Goal: Find specific page/section: Find specific page/section

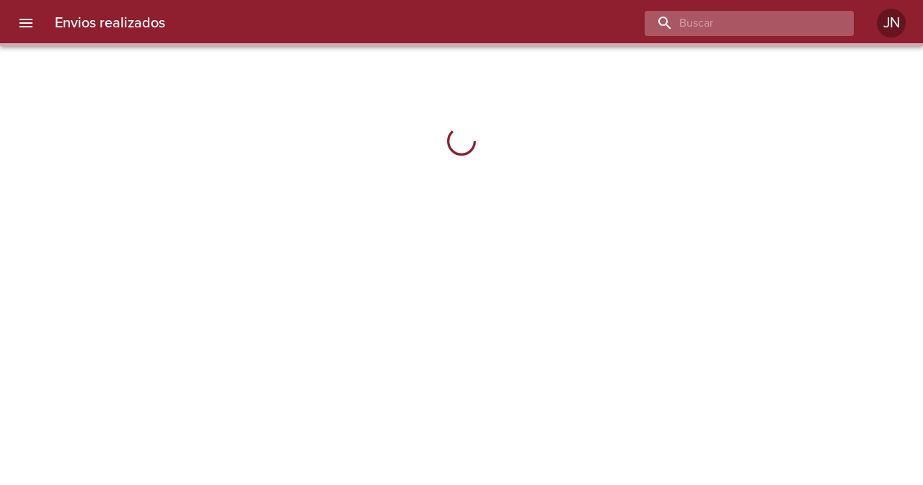
click at [801, 30] on input "buscar" at bounding box center [737, 23] width 185 height 25
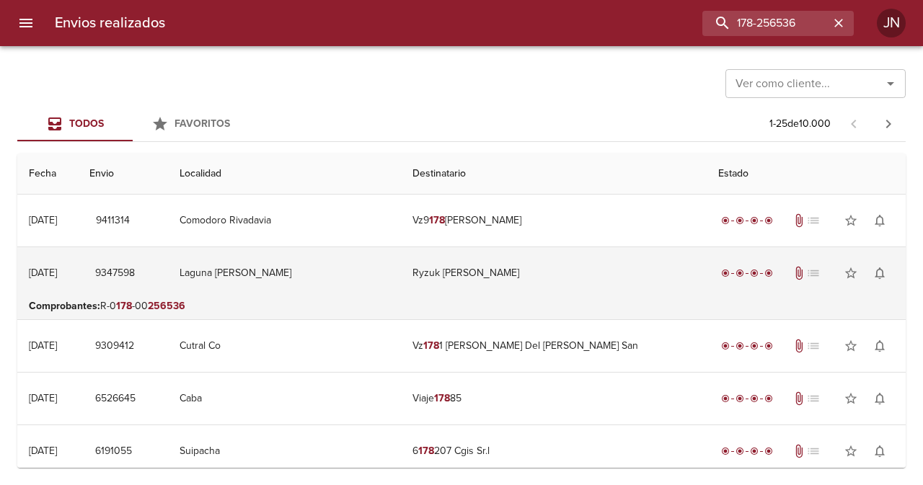
click at [436, 279] on td "Ryzuk [PERSON_NAME]" at bounding box center [554, 273] width 306 height 52
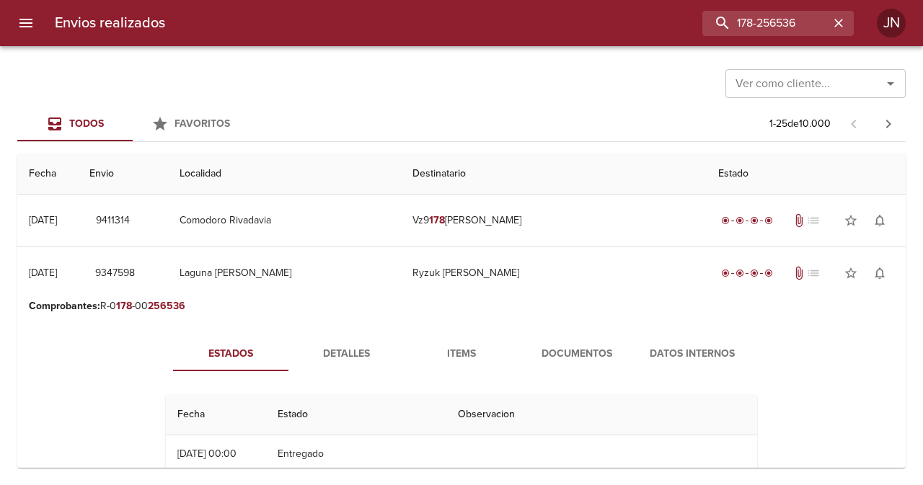
click at [557, 353] on span "Documentos" at bounding box center [577, 354] width 98 height 18
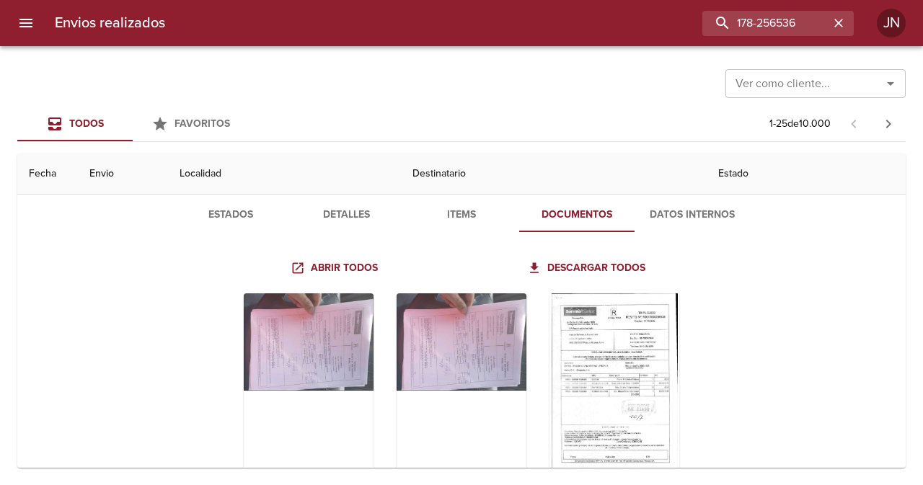
scroll to position [144, 0]
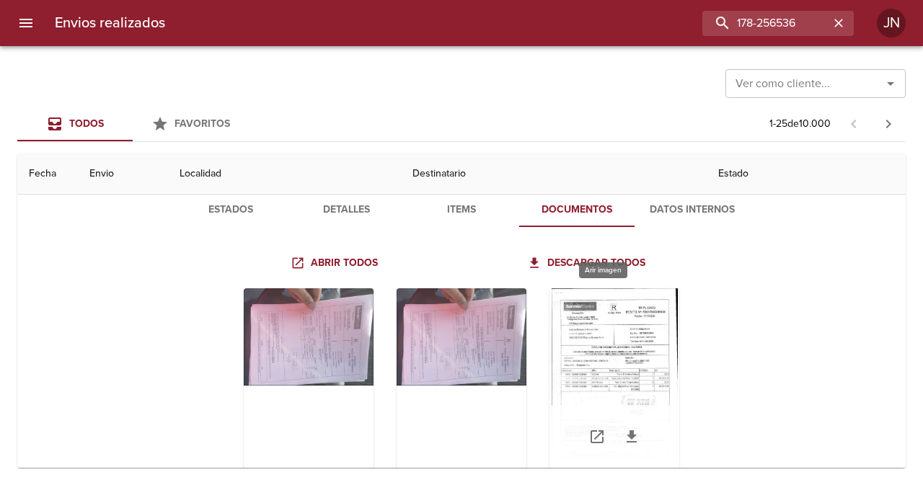
click at [564, 354] on div "Tabla de envíos del cliente" at bounding box center [614, 378] width 130 height 180
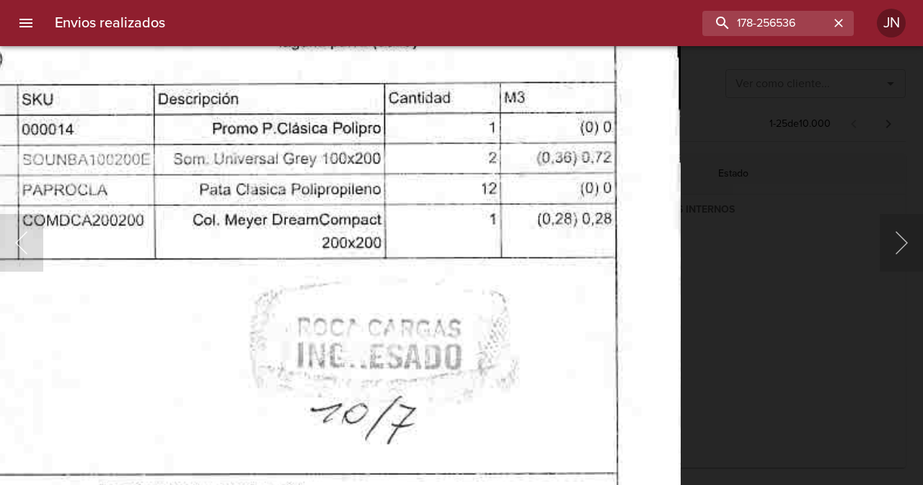
click at [133, 328] on img "Lightbox" at bounding box center [198, 159] width 966 height 1376
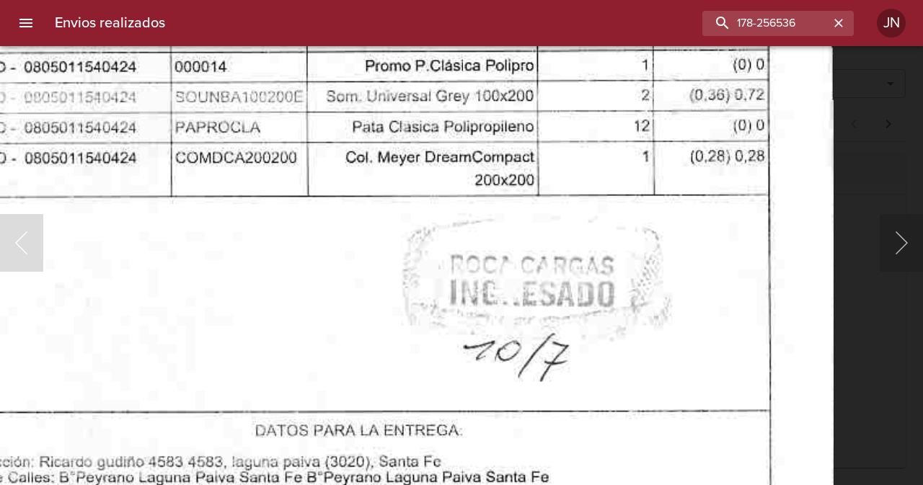
click at [369, 267] on img "Lightbox" at bounding box center [351, 97] width 966 height 1376
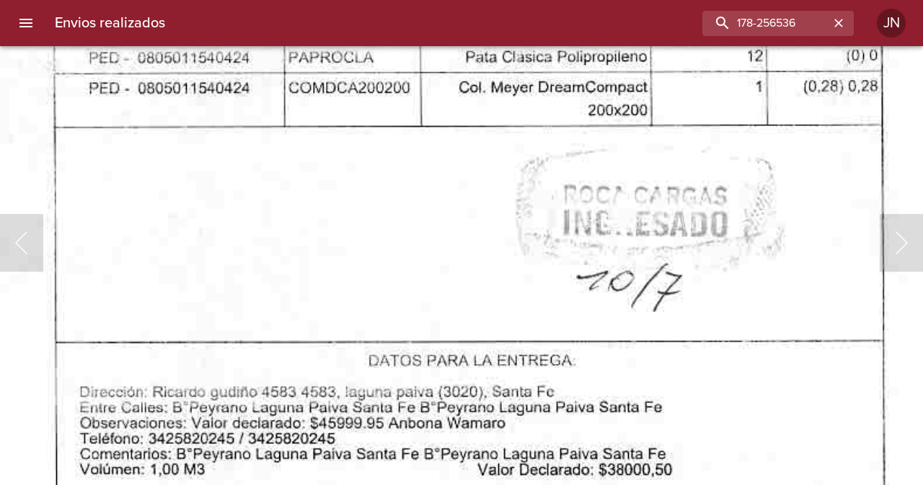
click at [438, 224] on img "Lightbox" at bounding box center [464, 27] width 966 height 1376
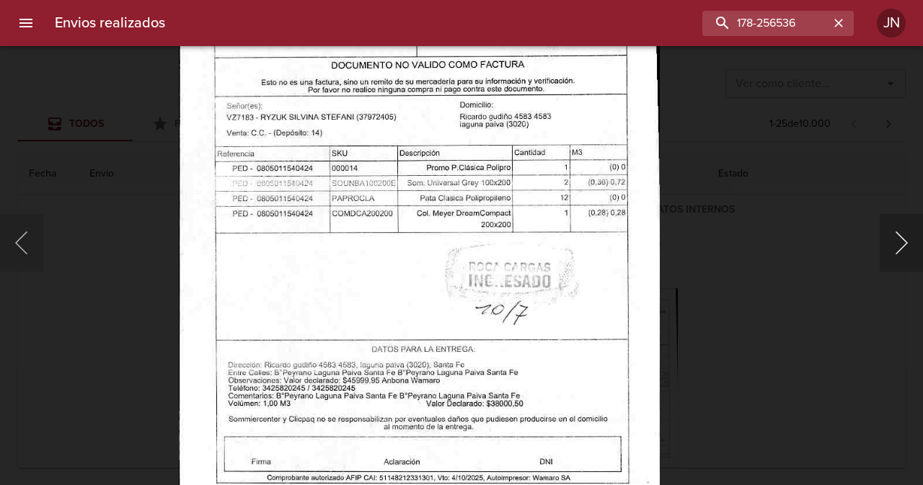
click at [895, 253] on button "Siguiente" at bounding box center [901, 243] width 43 height 58
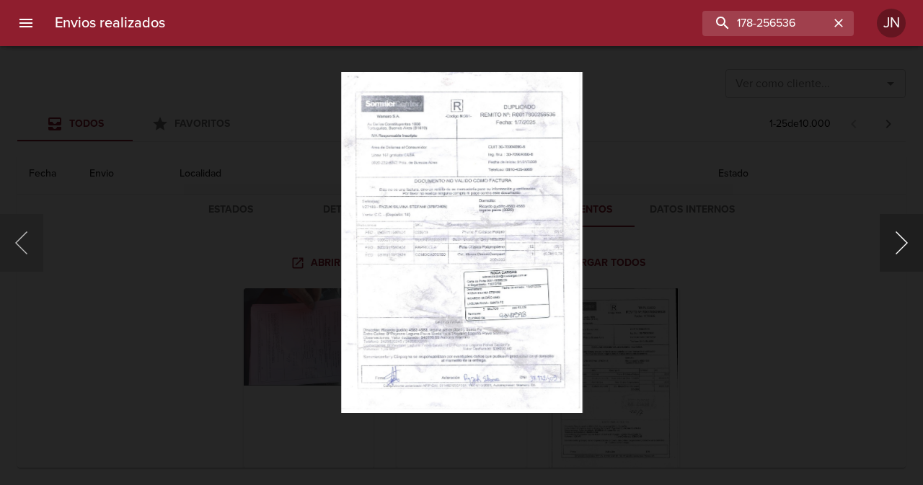
click at [904, 250] on button "Siguiente" at bounding box center [901, 243] width 43 height 58
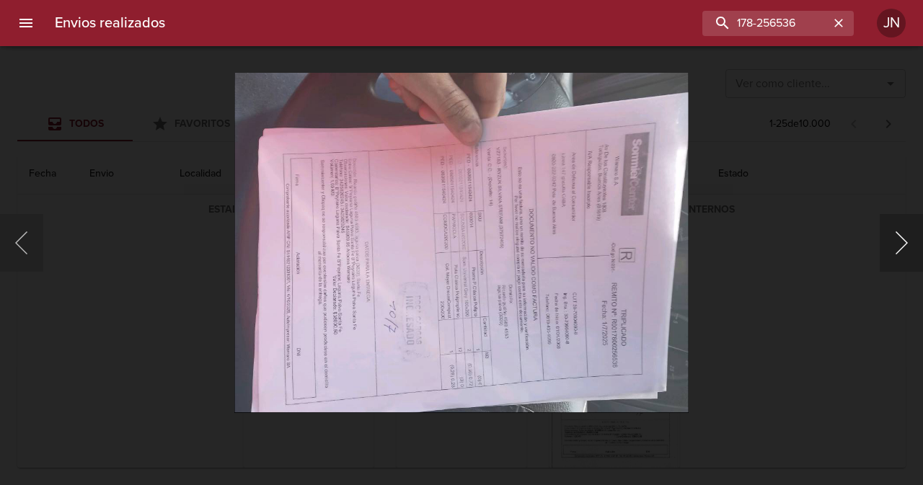
click at [904, 249] on button "Siguiente" at bounding box center [901, 243] width 43 height 58
click at [22, 166] on div "Lightbox" at bounding box center [461, 242] width 923 height 485
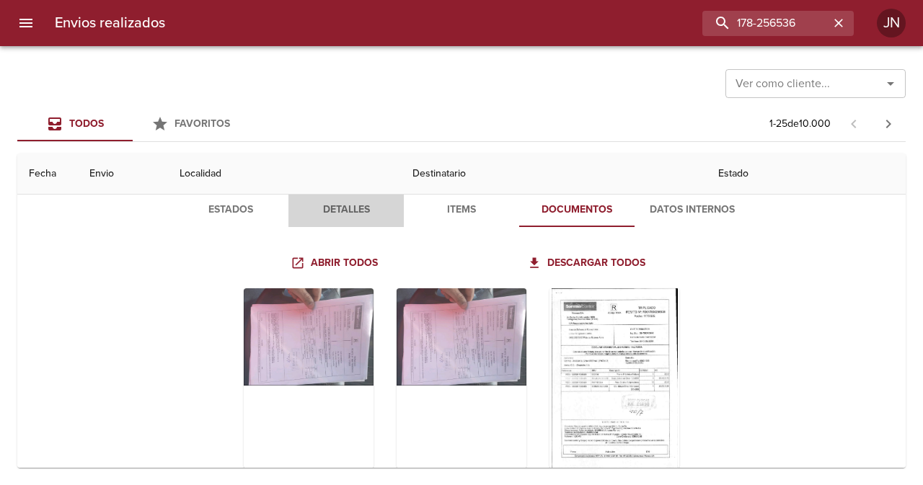
click at [348, 216] on span "Detalles" at bounding box center [346, 210] width 98 height 18
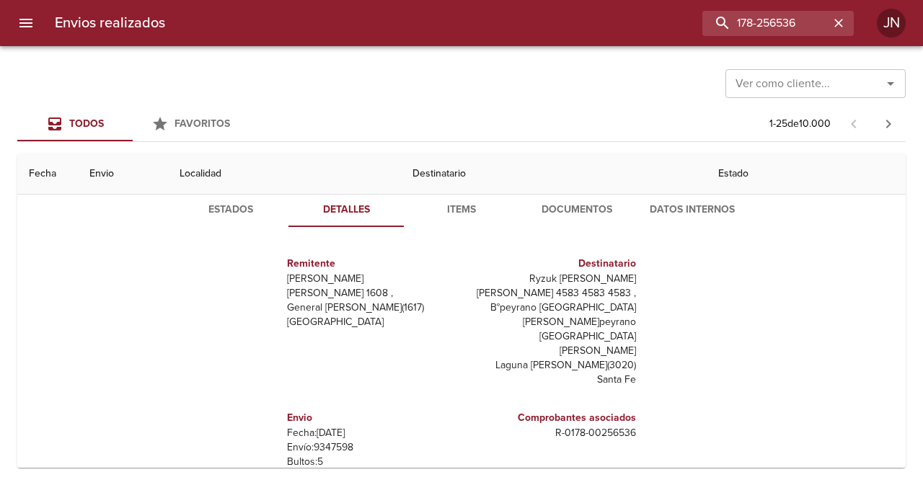
scroll to position [22, 0]
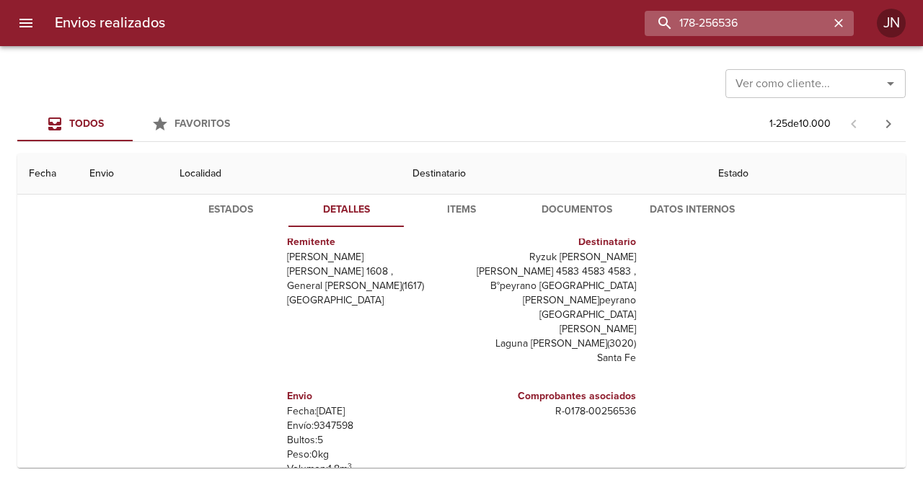
click at [805, 21] on input "178-256536" at bounding box center [737, 23] width 185 height 25
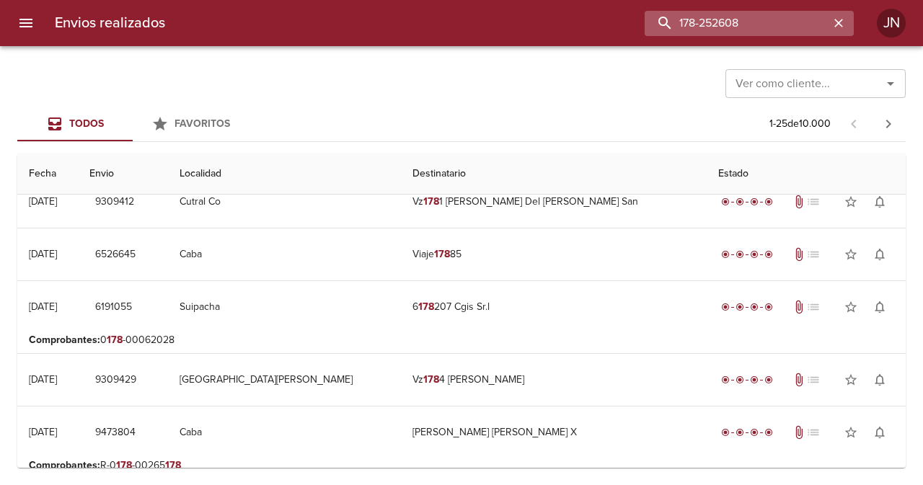
scroll to position [0, 0]
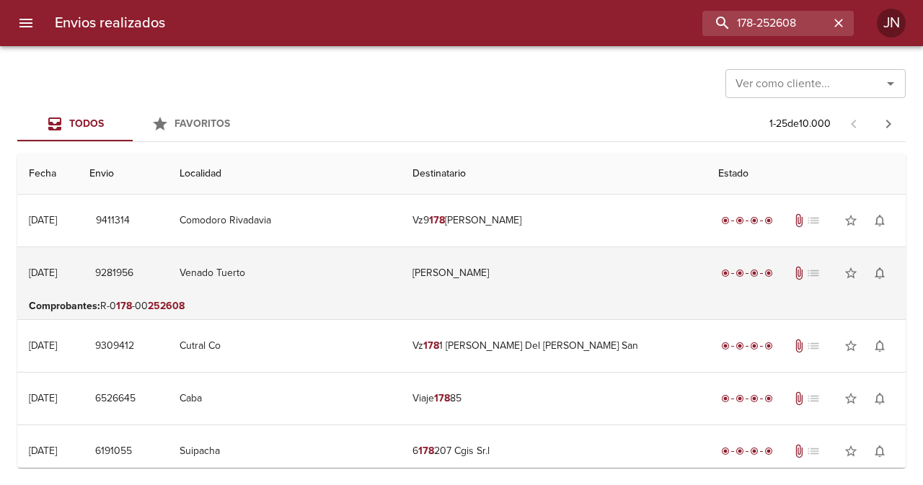
click at [514, 270] on td "[PERSON_NAME]" at bounding box center [554, 273] width 306 height 52
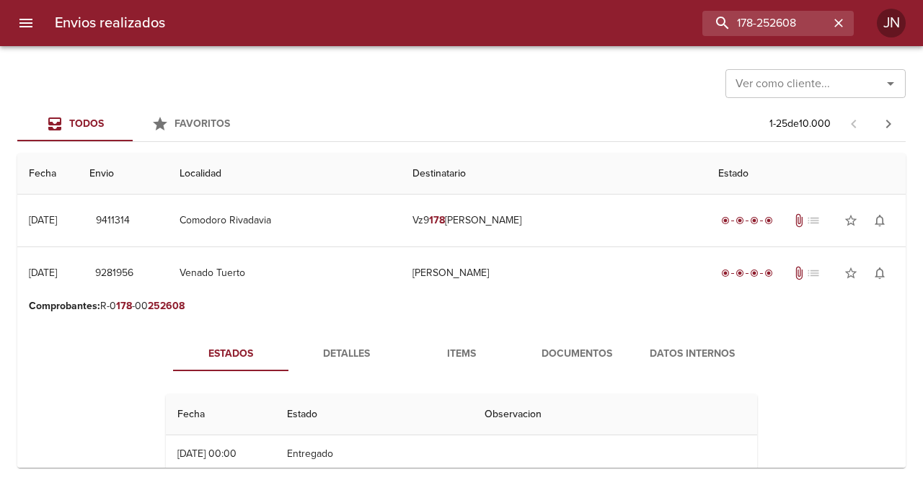
click at [557, 350] on span "Documentos" at bounding box center [577, 354] width 98 height 18
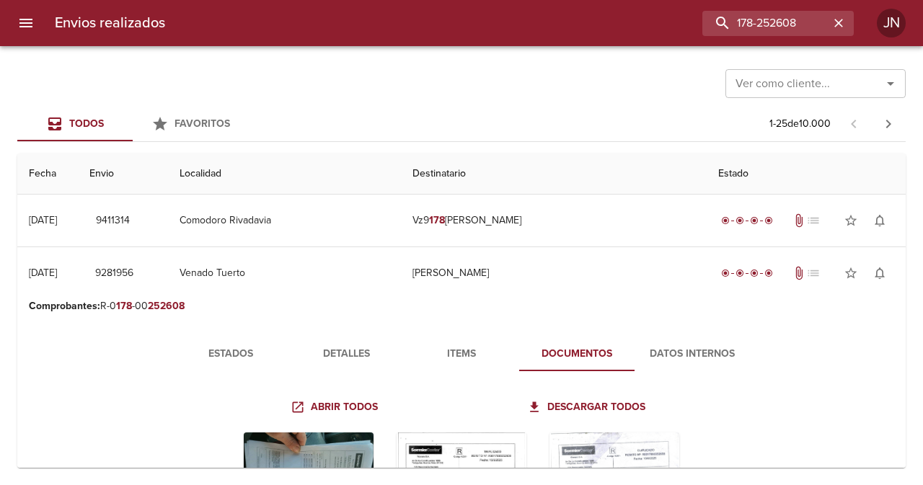
scroll to position [144, 0]
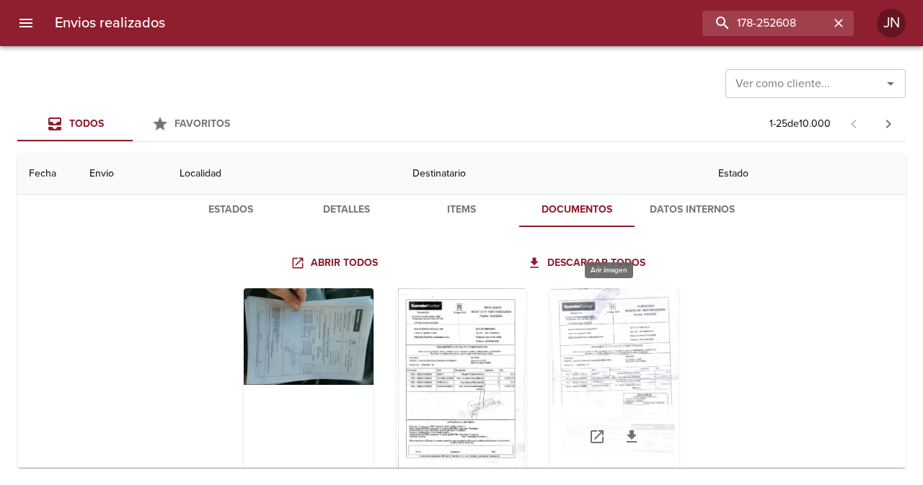
click at [567, 345] on div "Tabla de envíos del cliente" at bounding box center [614, 378] width 130 height 180
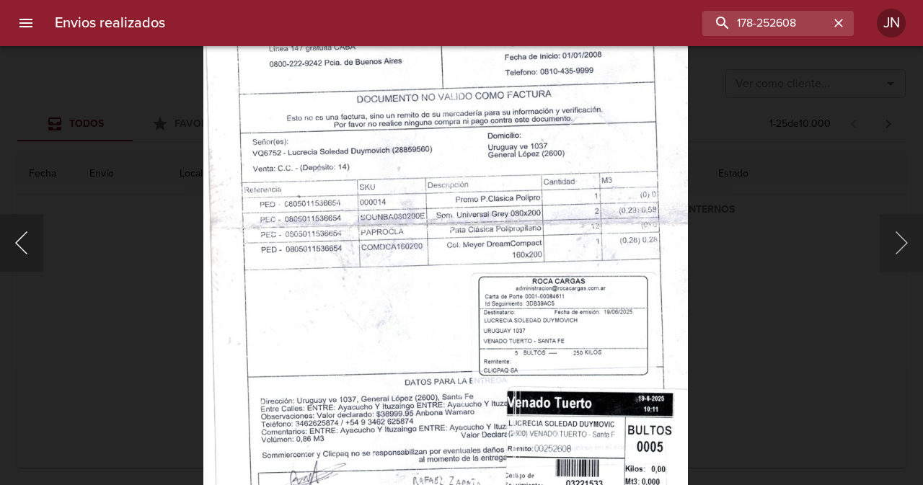
click at [26, 242] on button "Anterior" at bounding box center [21, 243] width 43 height 58
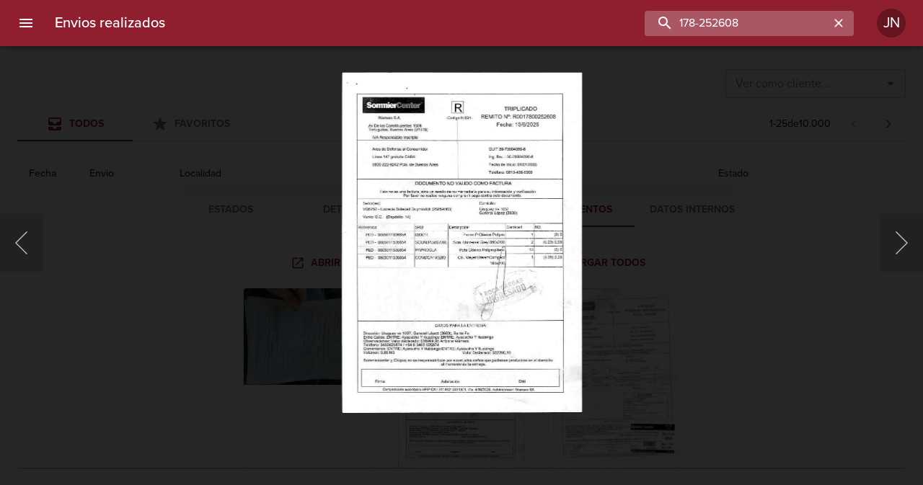
click at [823, 21] on input "178-252608" at bounding box center [737, 23] width 185 height 25
type input "253748"
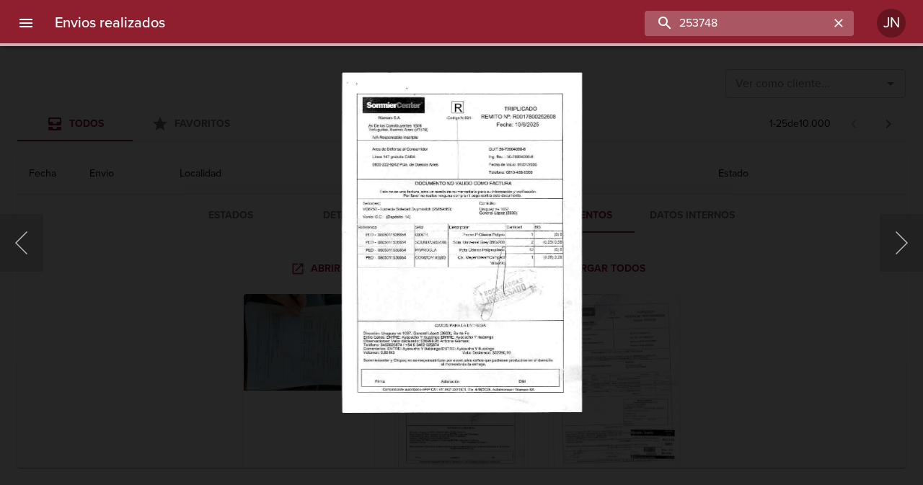
scroll to position [0, 0]
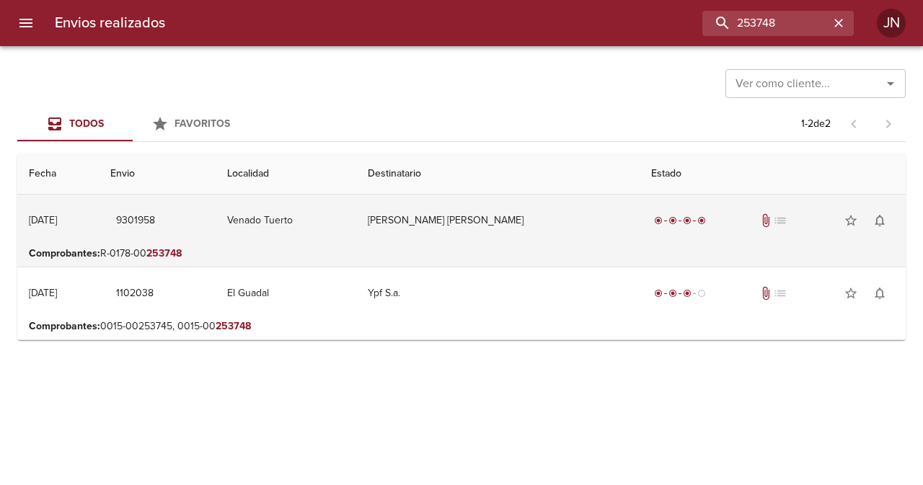
click at [513, 214] on td "[PERSON_NAME] [PERSON_NAME]" at bounding box center [497, 221] width 283 height 52
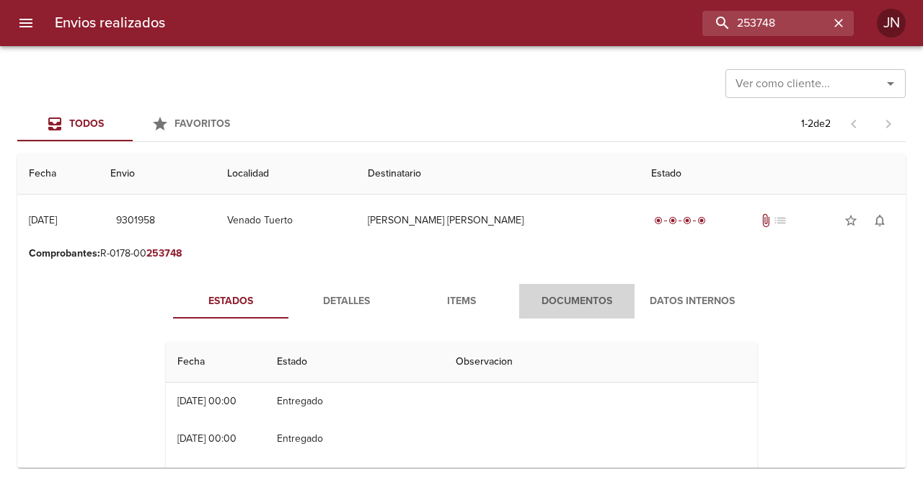
click at [565, 305] on span "Documentos" at bounding box center [577, 302] width 98 height 18
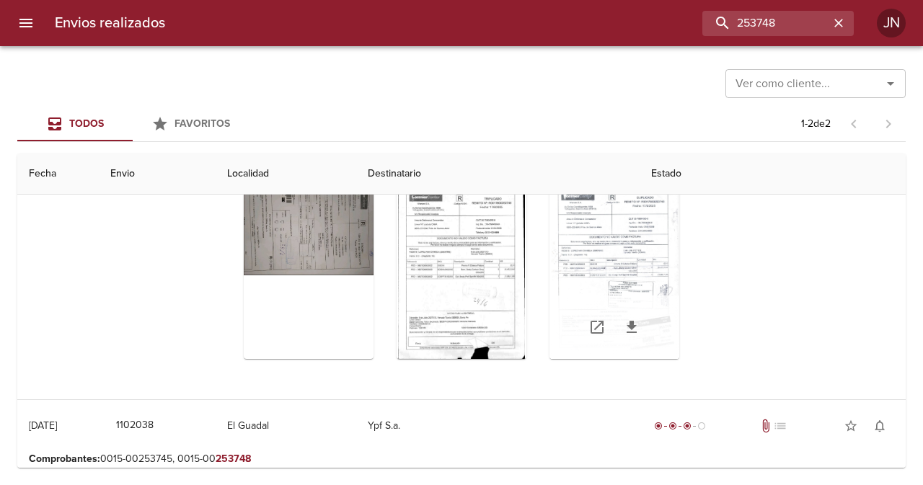
scroll to position [206, 0]
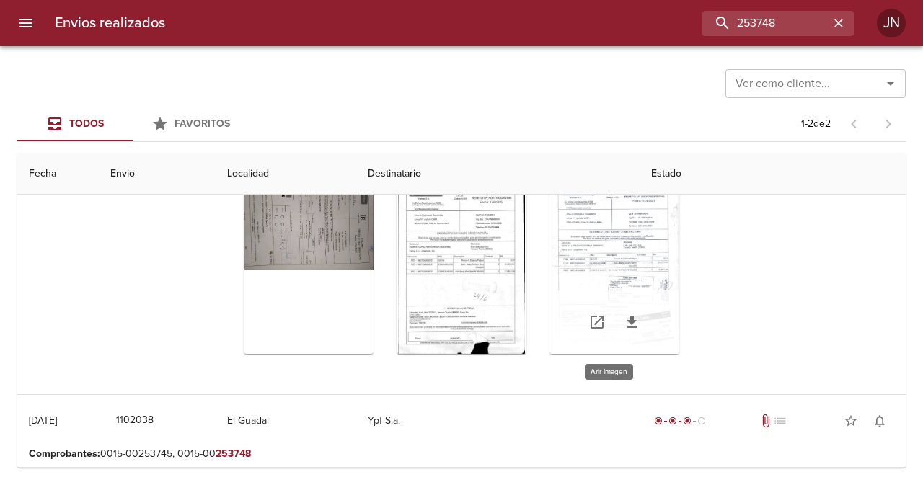
click at [571, 271] on div "Tabla de envíos del cliente" at bounding box center [614, 264] width 130 height 180
